Goal: Transaction & Acquisition: Obtain resource

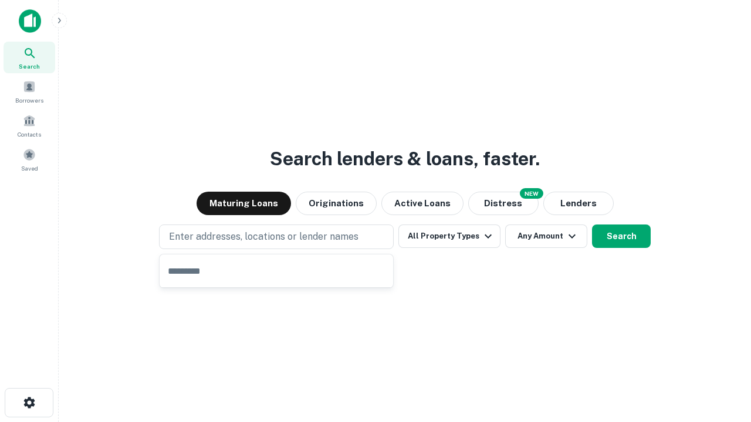
type input "**********"
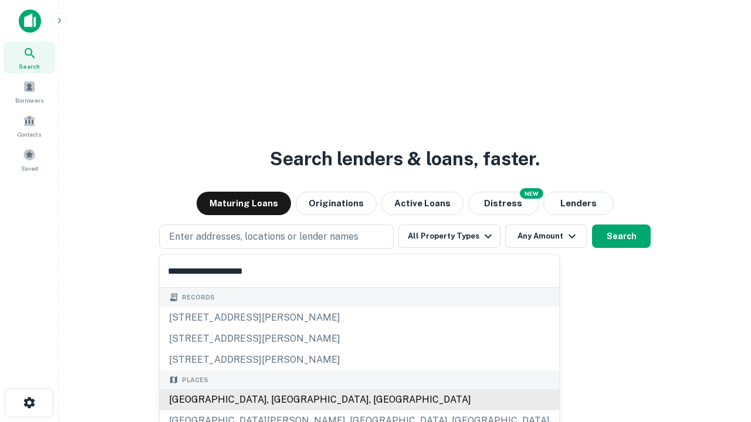
click at [280, 400] on div "[GEOGRAPHIC_DATA], [GEOGRAPHIC_DATA], [GEOGRAPHIC_DATA]" at bounding box center [360, 400] width 400 height 21
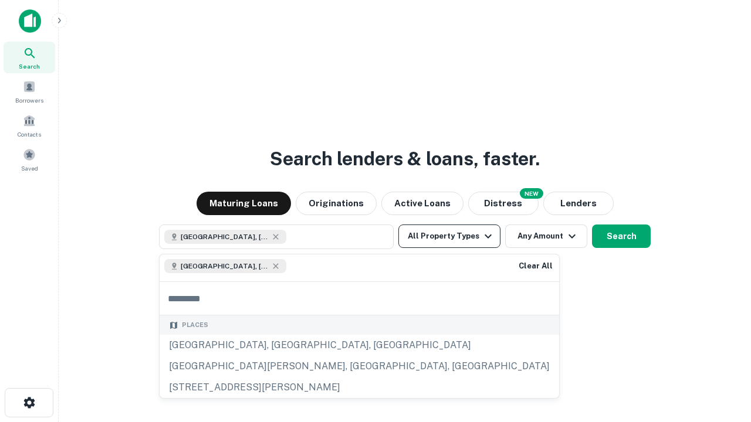
click at [449, 236] on button "All Property Types" at bounding box center [449, 236] width 102 height 23
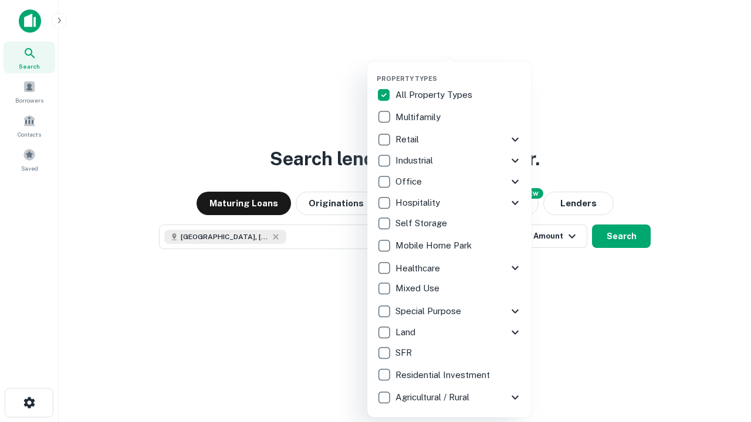
click at [459, 71] on button "button" at bounding box center [459, 71] width 164 height 1
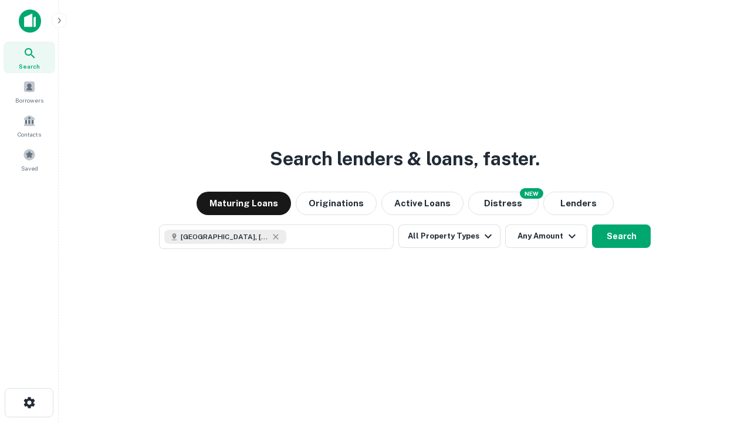
scroll to position [19, 0]
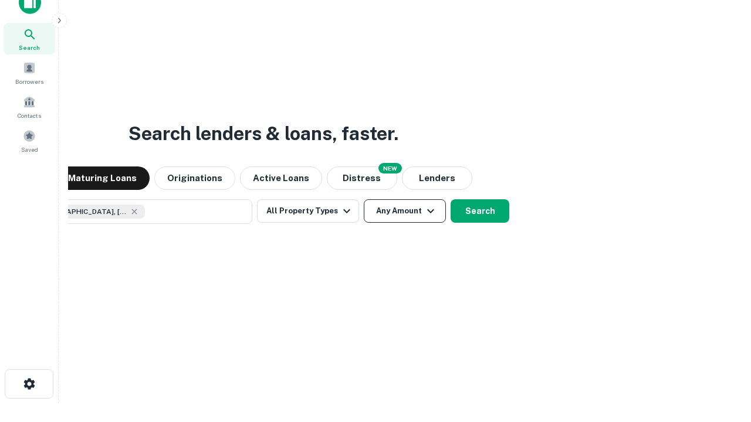
click at [364, 199] on button "Any Amount" at bounding box center [405, 210] width 82 height 23
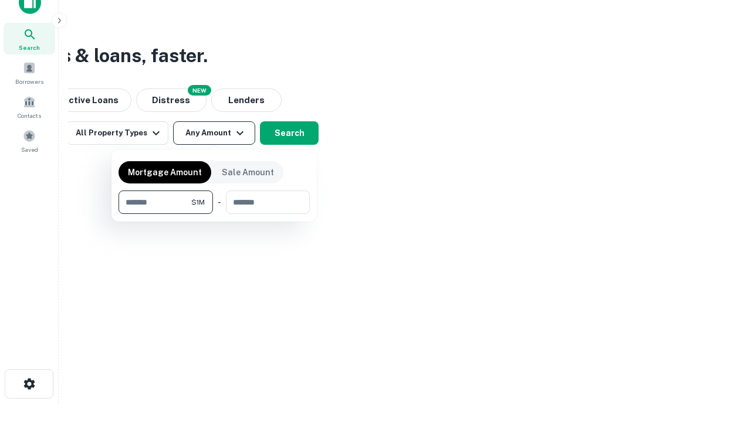
type input "*******"
click at [214, 214] on button "button" at bounding box center [214, 214] width 191 height 1
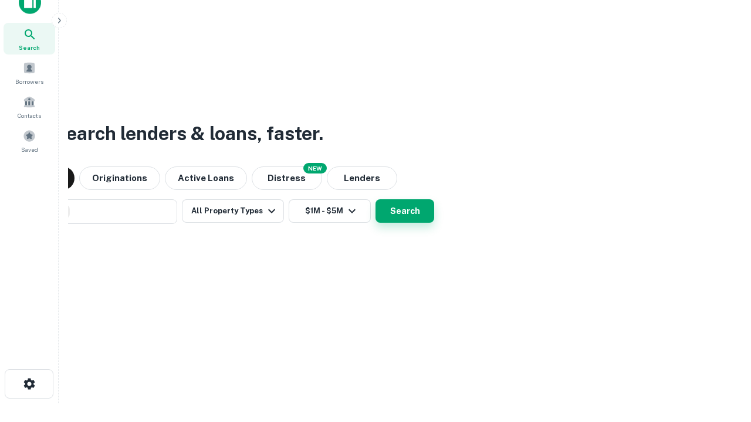
click at [375, 199] on button "Search" at bounding box center [404, 210] width 59 height 23
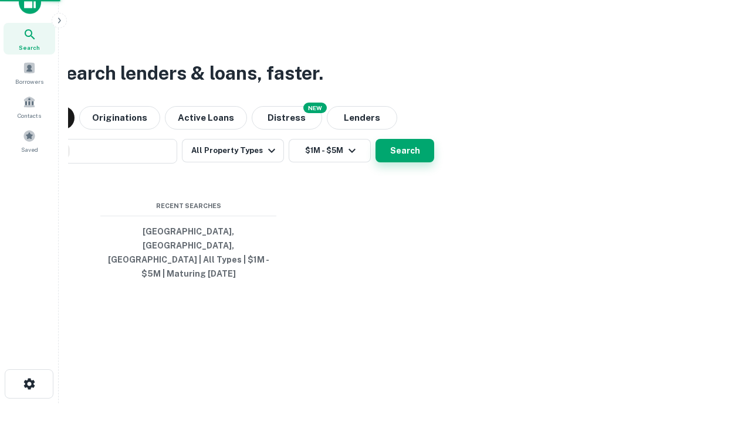
scroll to position [38, 332]
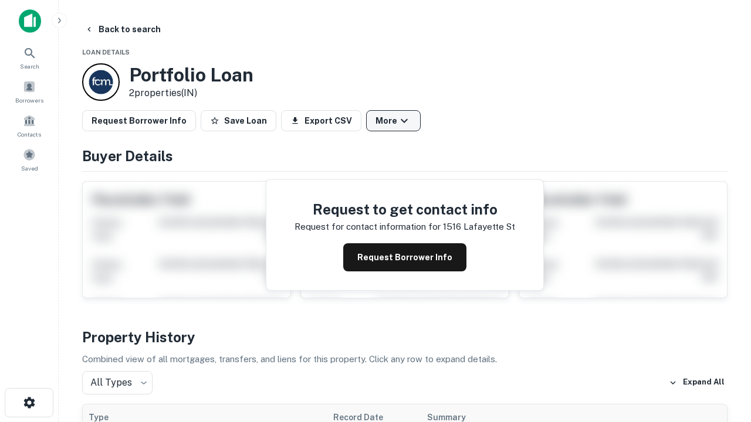
click at [393, 121] on button "More" at bounding box center [393, 120] width 55 height 21
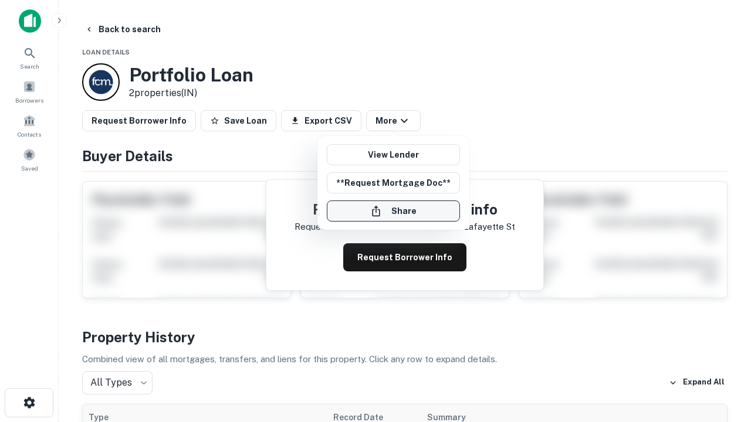
click at [393, 211] on button "Share" at bounding box center [393, 211] width 133 height 21
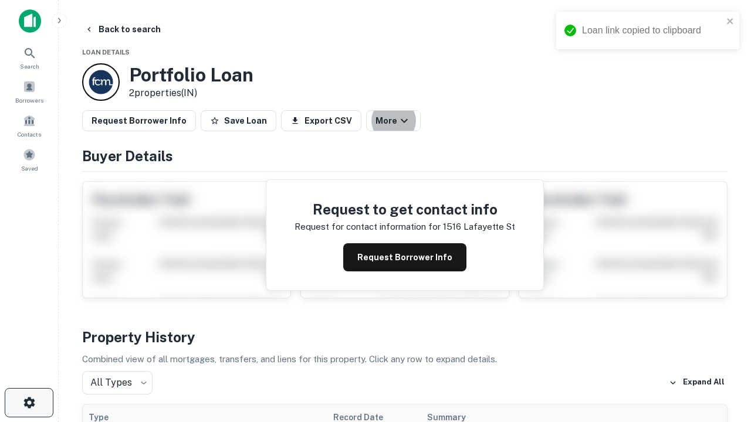
click at [29, 403] on icon "button" at bounding box center [29, 403] width 14 height 14
